Goal: Task Accomplishment & Management: Manage account settings

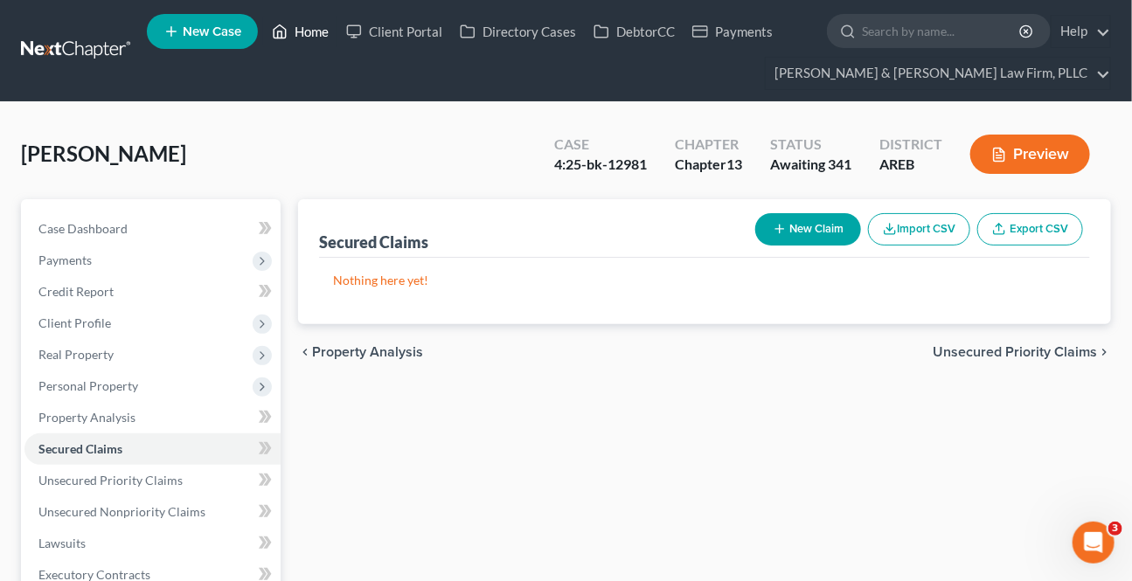
click at [325, 44] on link "Home" at bounding box center [300, 31] width 74 height 31
click at [314, 26] on link "Home" at bounding box center [300, 31] width 74 height 31
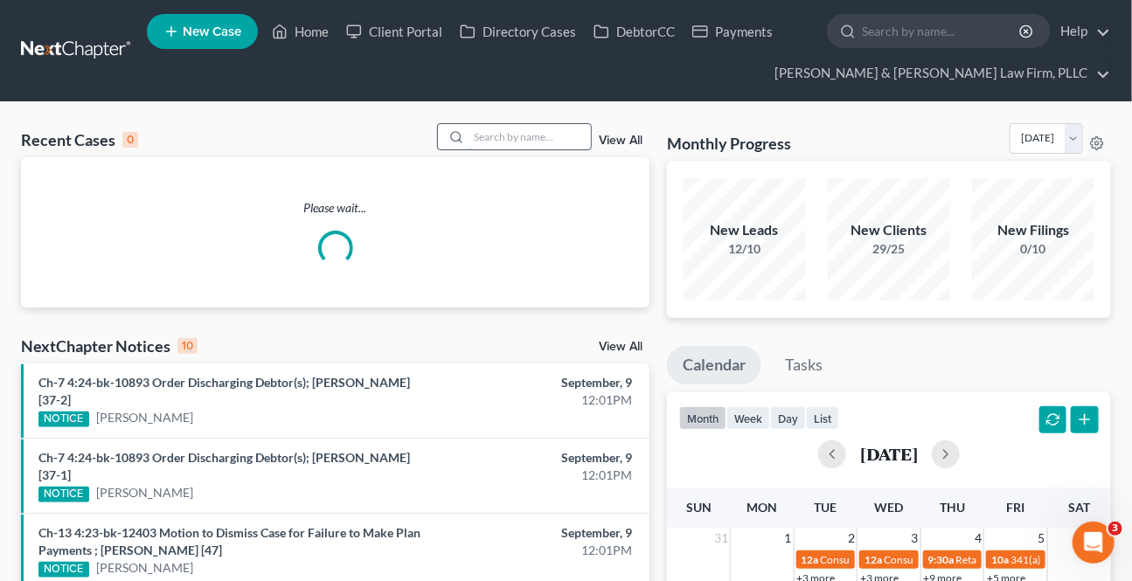
click at [477, 137] on input "search" at bounding box center [529, 136] width 122 height 25
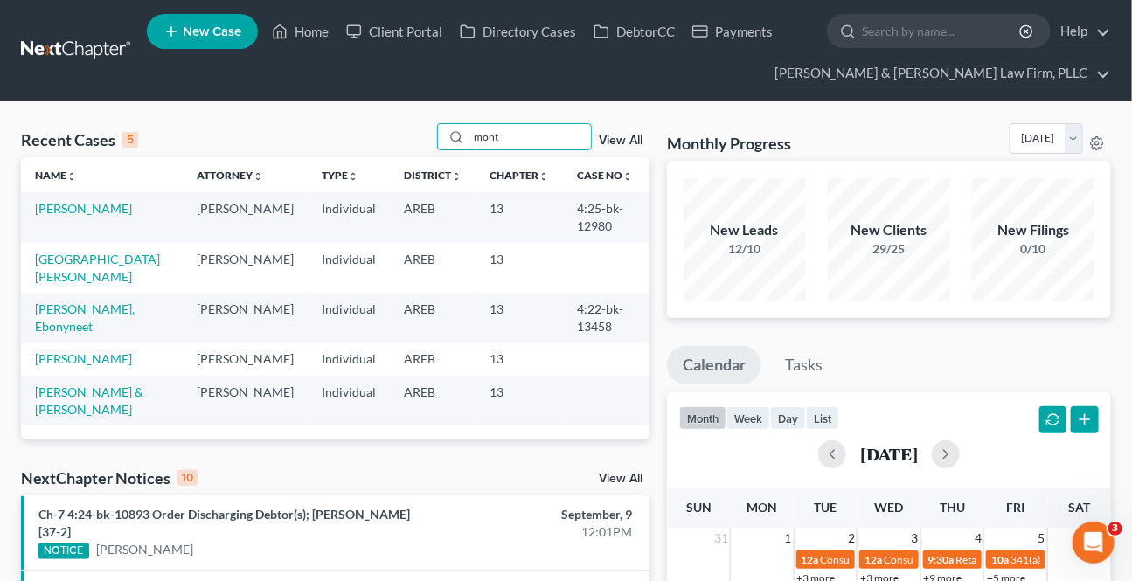
type input "mont"
click at [66, 218] on td "[PERSON_NAME]" at bounding box center [102, 217] width 162 height 50
click at [70, 213] on link "[PERSON_NAME]" at bounding box center [83, 208] width 97 height 15
select select "2"
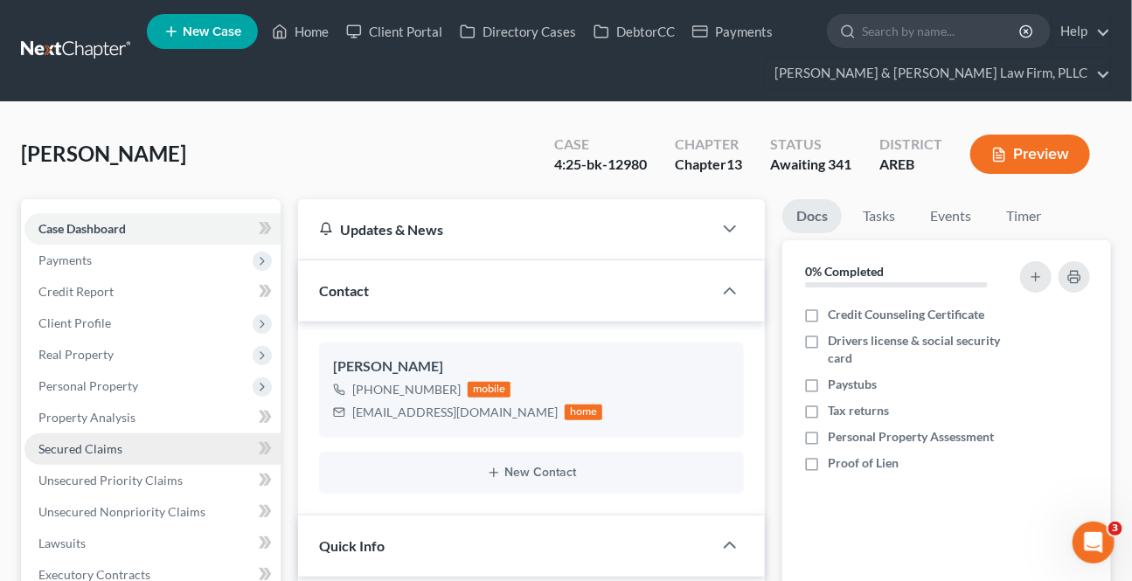
click at [106, 441] on span "Secured Claims" at bounding box center [80, 448] width 84 height 15
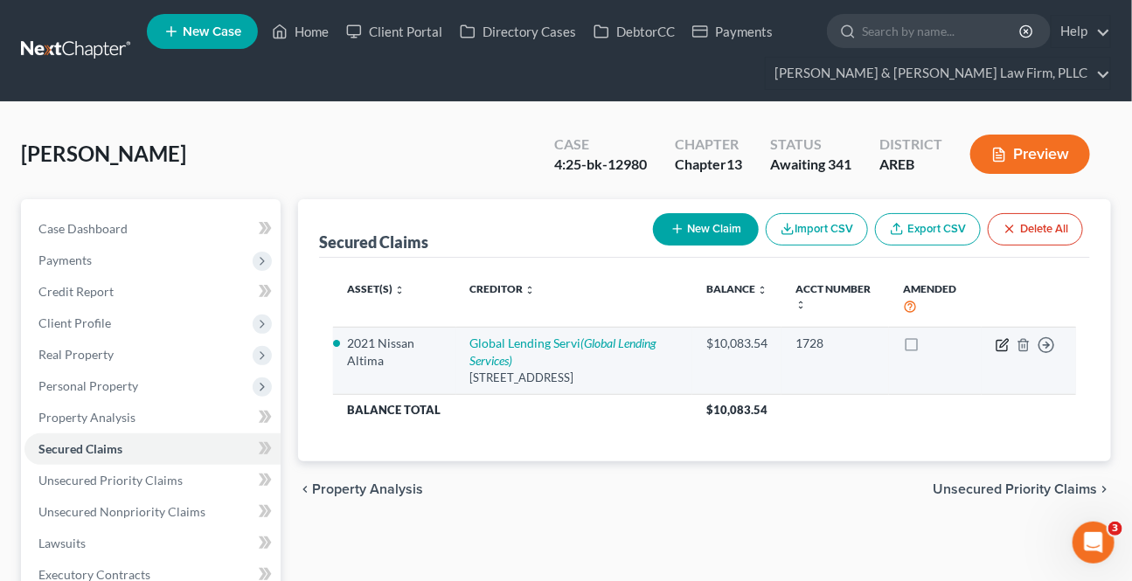
click at [1003, 345] on icon "button" at bounding box center [1004, 343] width 8 height 8
select select "10"
select select "2"
select select "0"
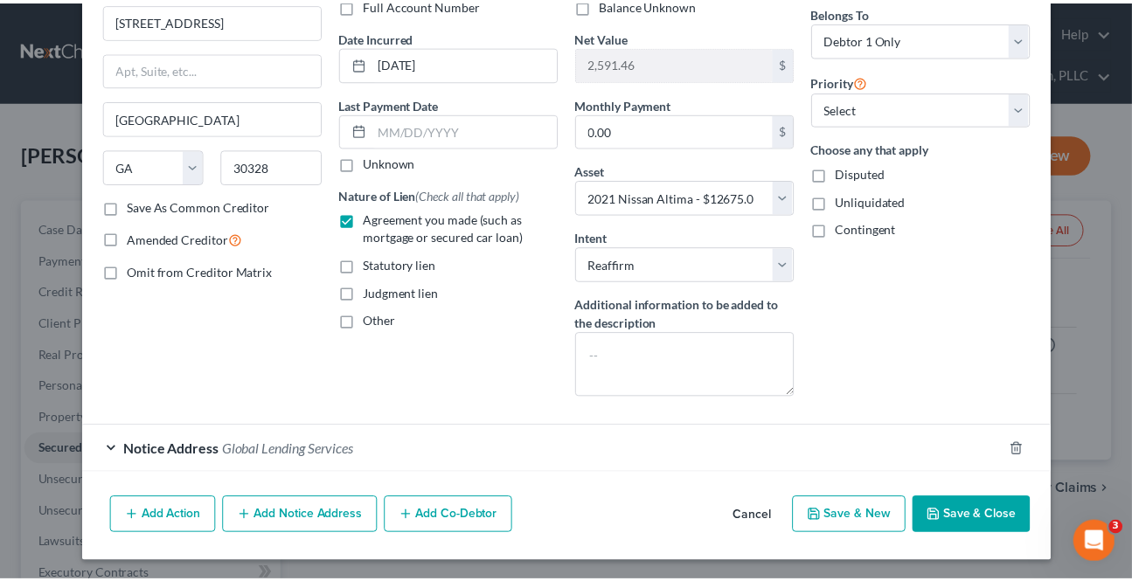
scroll to position [146, 0]
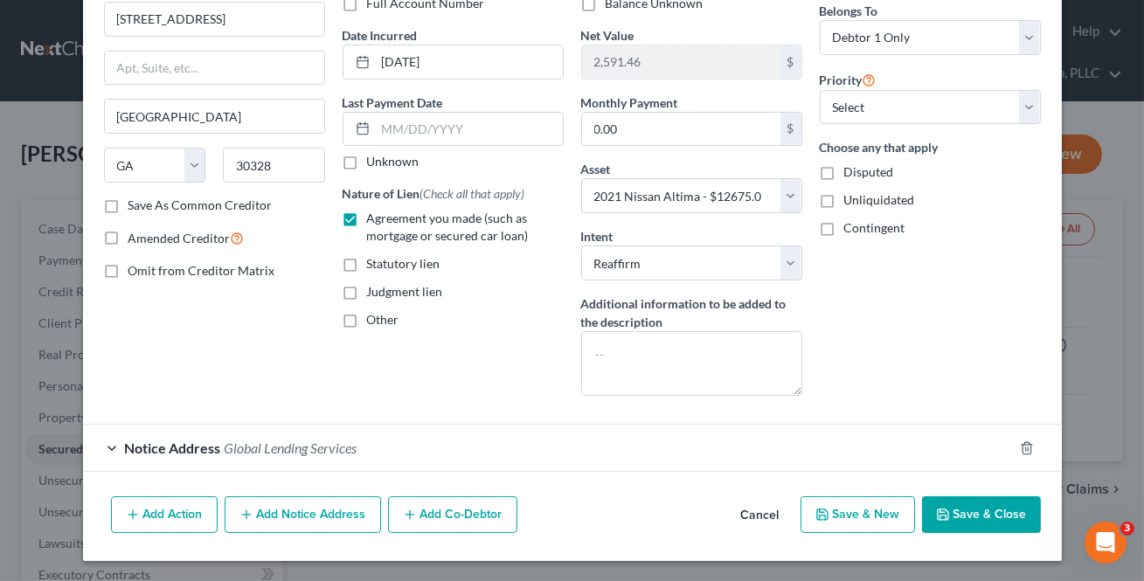
click at [762, 498] on button "Cancel" at bounding box center [760, 515] width 66 height 35
